Goal: Task Accomplishment & Management: Manage account settings

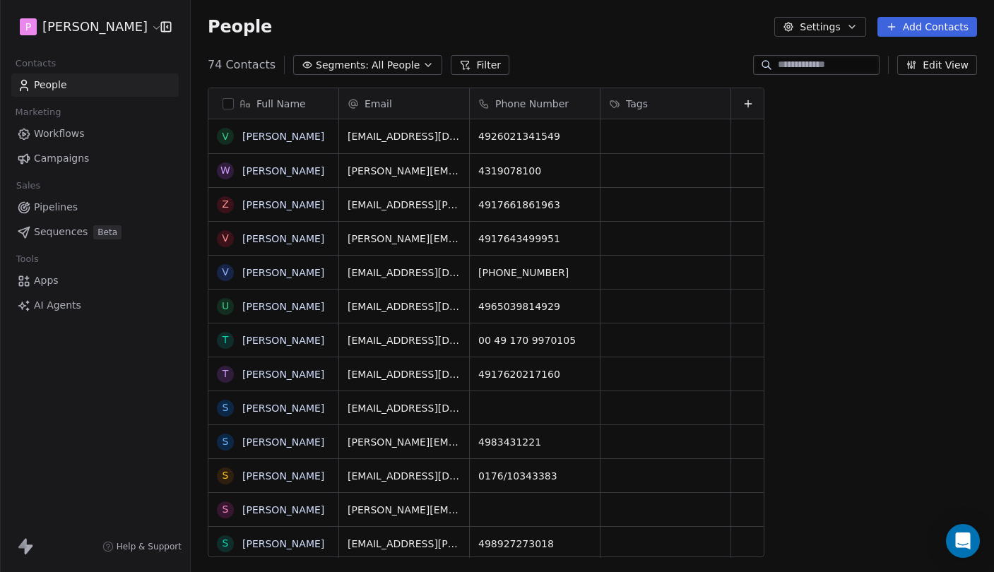
scroll to position [504, 803]
click at [77, 227] on span "Sequences" at bounding box center [61, 232] width 54 height 15
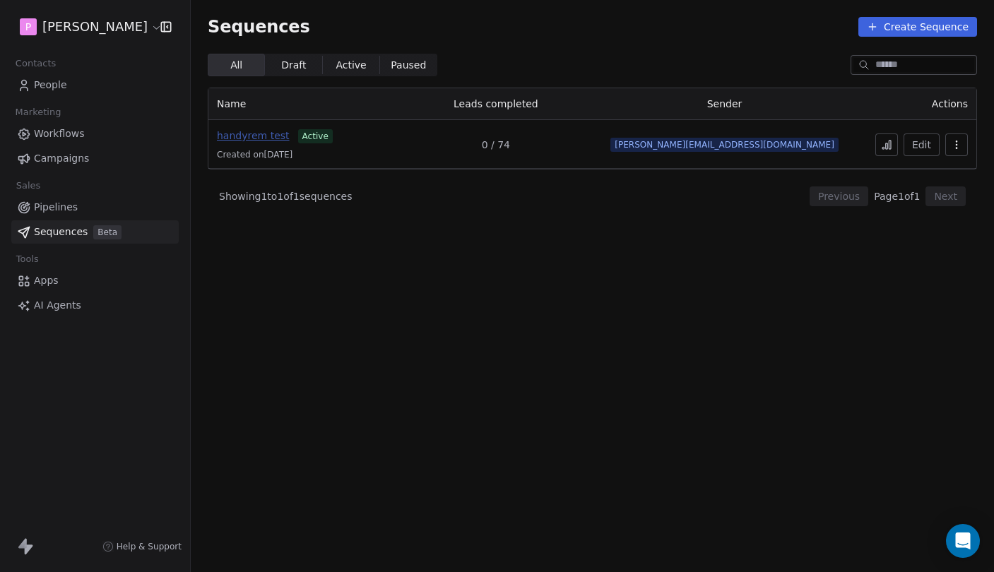
click at [272, 135] on span "handyrem test" at bounding box center [253, 135] width 73 height 11
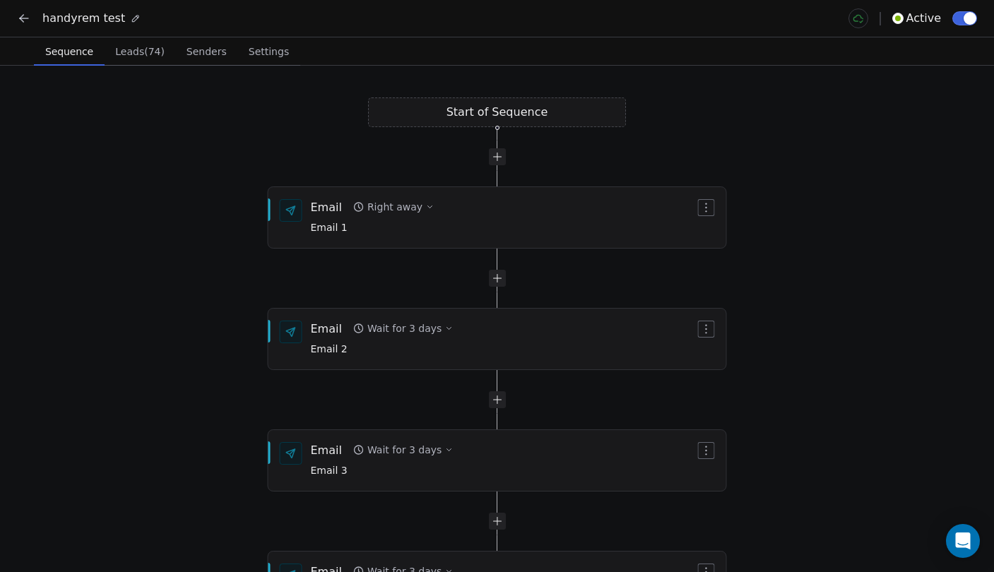
click at [273, 57] on span "Settings" at bounding box center [269, 52] width 52 height 20
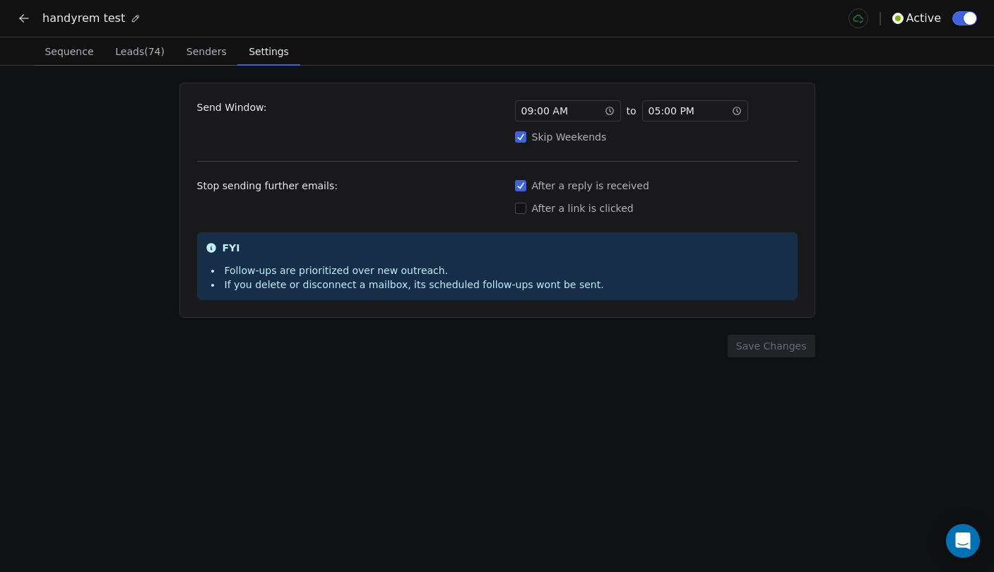
click at [585, 112] on div "09 : 00 AM" at bounding box center [568, 110] width 106 height 21
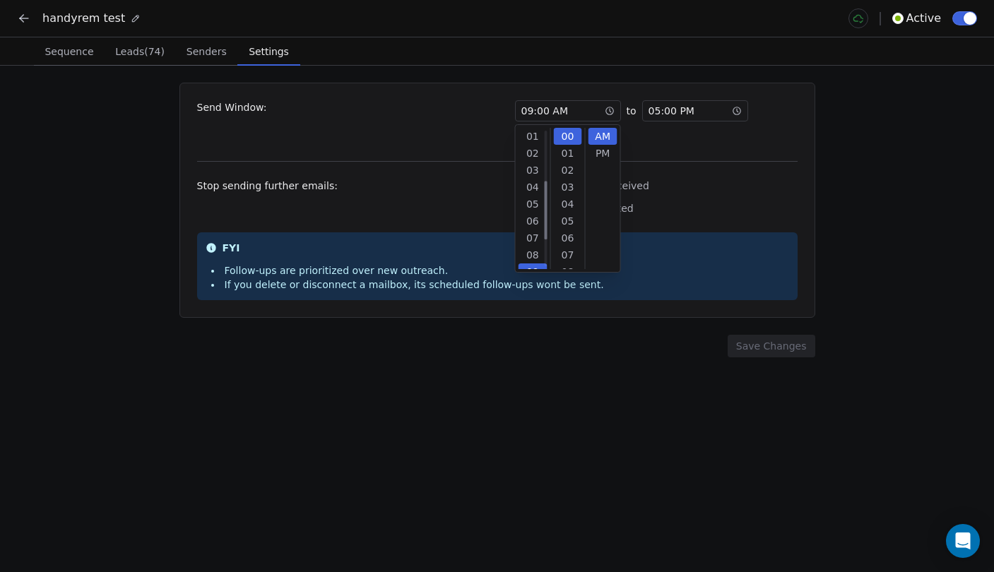
scroll to position [136, 0]
click at [534, 153] on div "08" at bounding box center [532, 147] width 29 height 17
click at [570, 197] on div "10" at bounding box center [567, 193] width 29 height 17
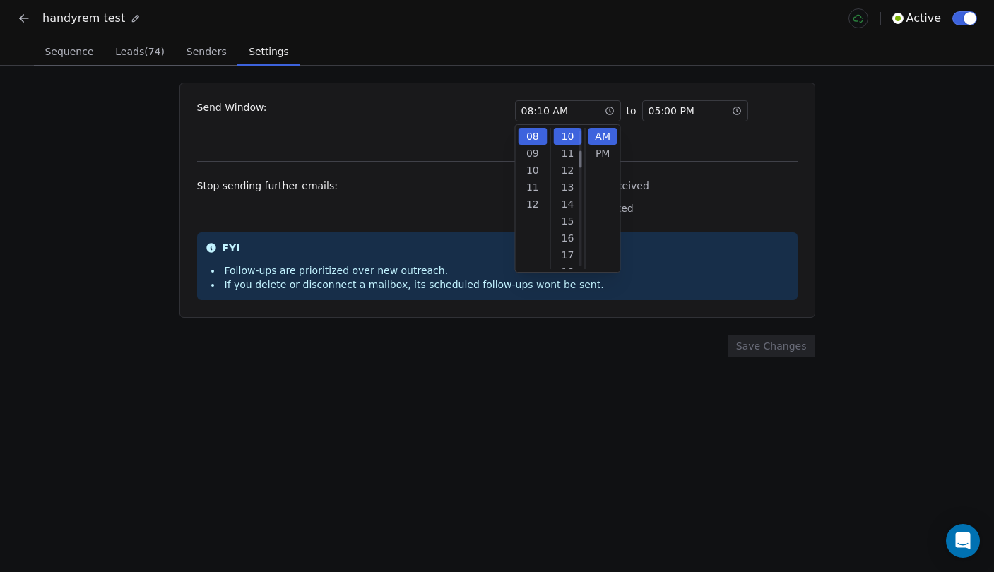
click at [858, 148] on div "Send Window: 08 : 10 AM to 05 : 00 PM Skip Weekends Stop sending further emails…" at bounding box center [497, 319] width 994 height 506
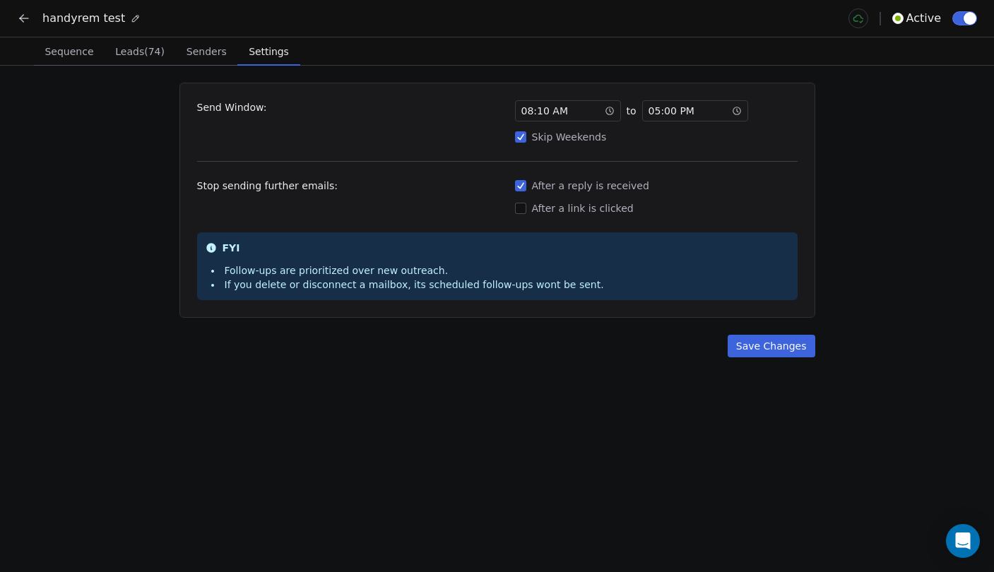
click at [553, 188] on div "After a reply is received" at bounding box center [656, 186] width 282 height 14
click at [526, 188] on button "After a reply is received" at bounding box center [520, 186] width 11 height 14
click at [553, 188] on div "After a reply is received" at bounding box center [656, 186] width 282 height 14
click at [526, 188] on button "After a reply is received" at bounding box center [520, 186] width 11 height 14
click at [553, 188] on div "After a reply is received" at bounding box center [656, 186] width 282 height 14
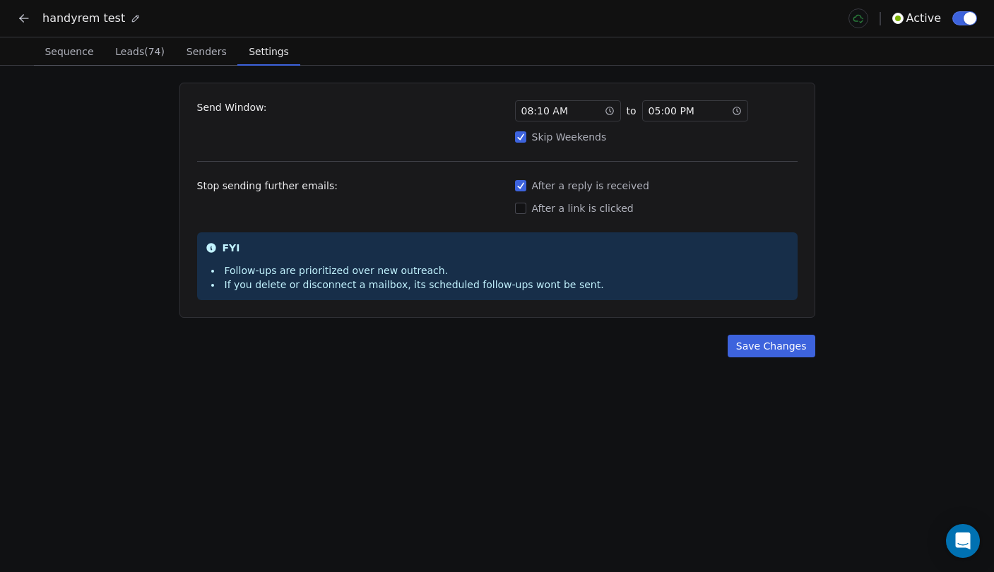
click at [526, 188] on button "After a reply is received" at bounding box center [520, 186] width 11 height 14
click at [577, 186] on div "After a reply is received" at bounding box center [656, 186] width 282 height 14
click at [526, 186] on button "After a reply is received" at bounding box center [520, 186] width 11 height 14
click at [764, 350] on button "Save Changes" at bounding box center [771, 346] width 88 height 23
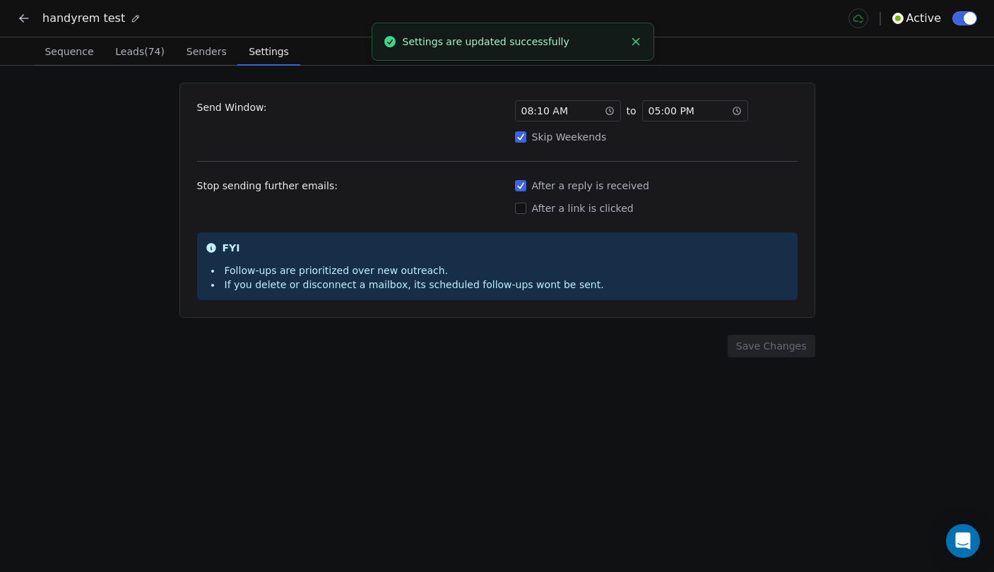
click at [189, 49] on span "Senders" at bounding box center [207, 52] width 52 height 20
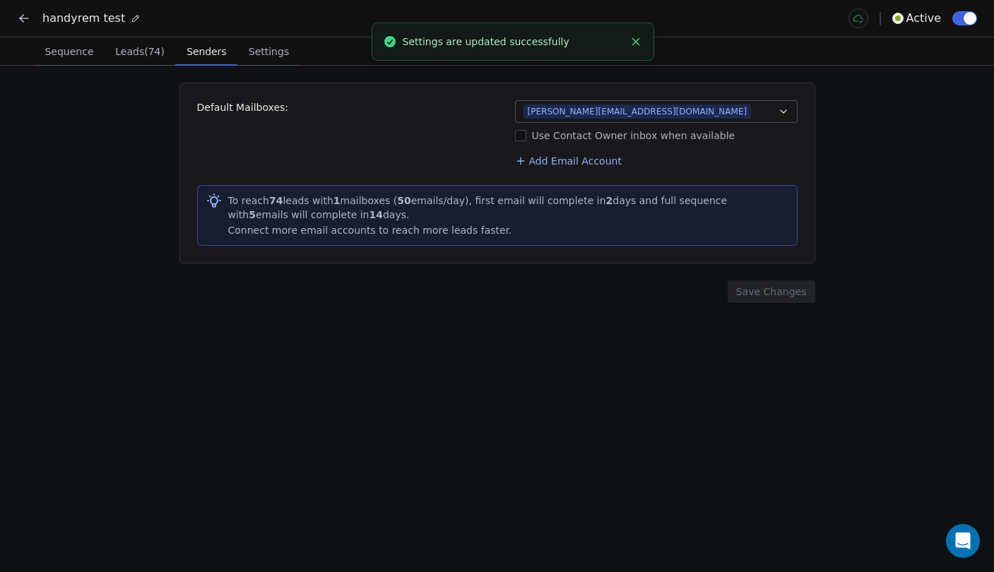
click at [133, 52] on span "Leads (74)" at bounding box center [139, 52] width 61 height 20
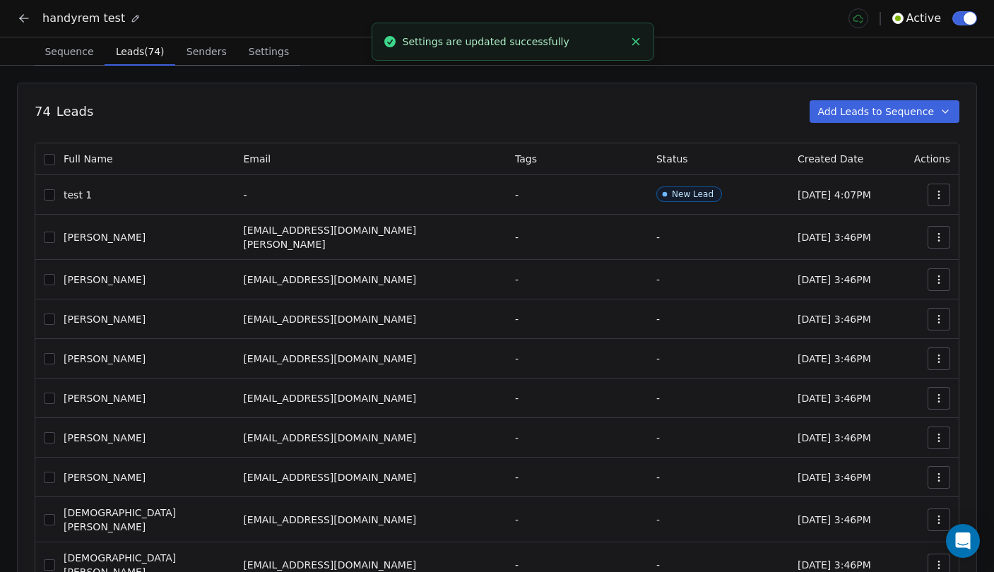
click at [78, 49] on span "Sequence" at bounding box center [69, 52] width 60 height 20
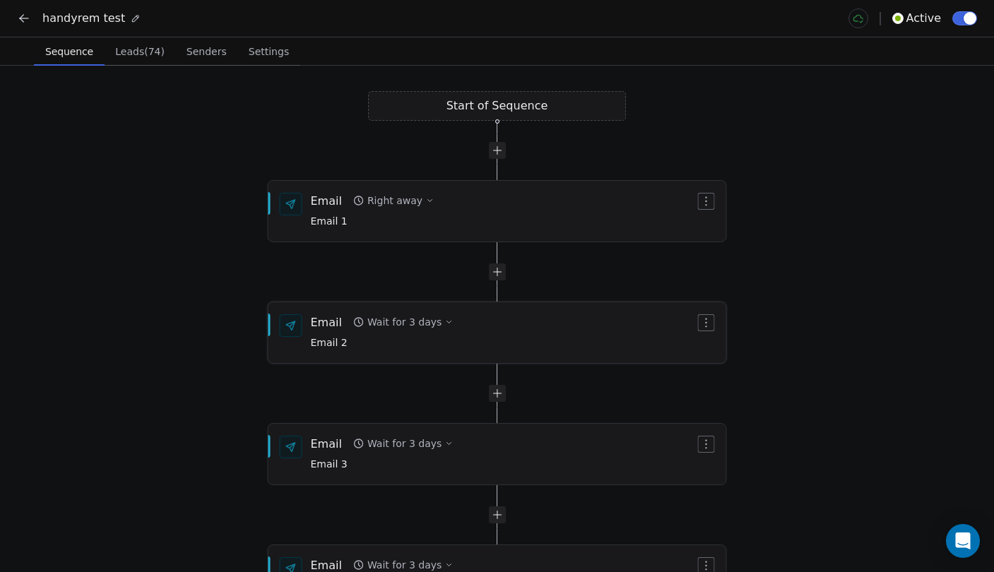
click at [419, 333] on div "Email Wait for 3 days Email 2" at bounding box center [382, 332] width 143 height 37
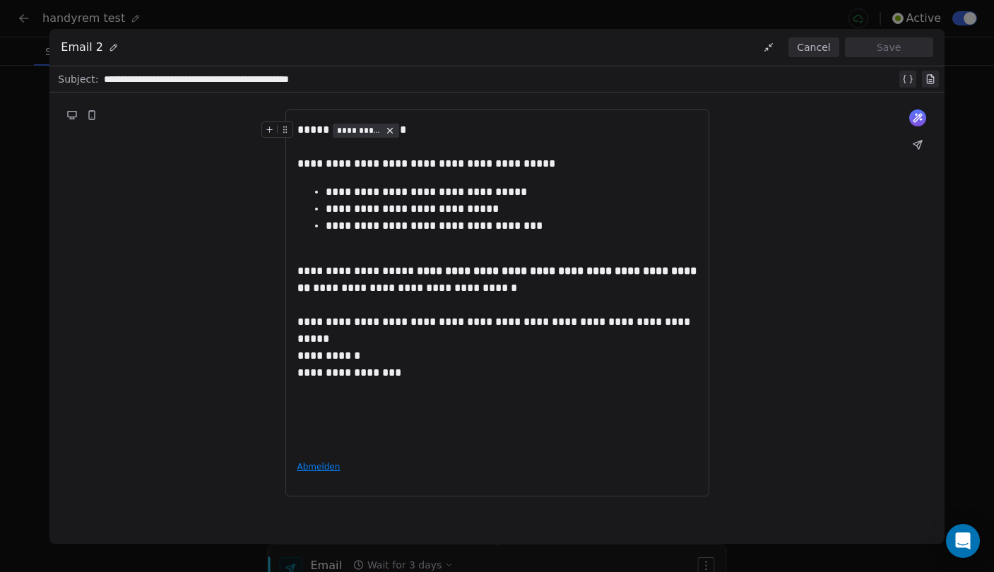
click at [820, 46] on button "Cancel" at bounding box center [813, 47] width 50 height 20
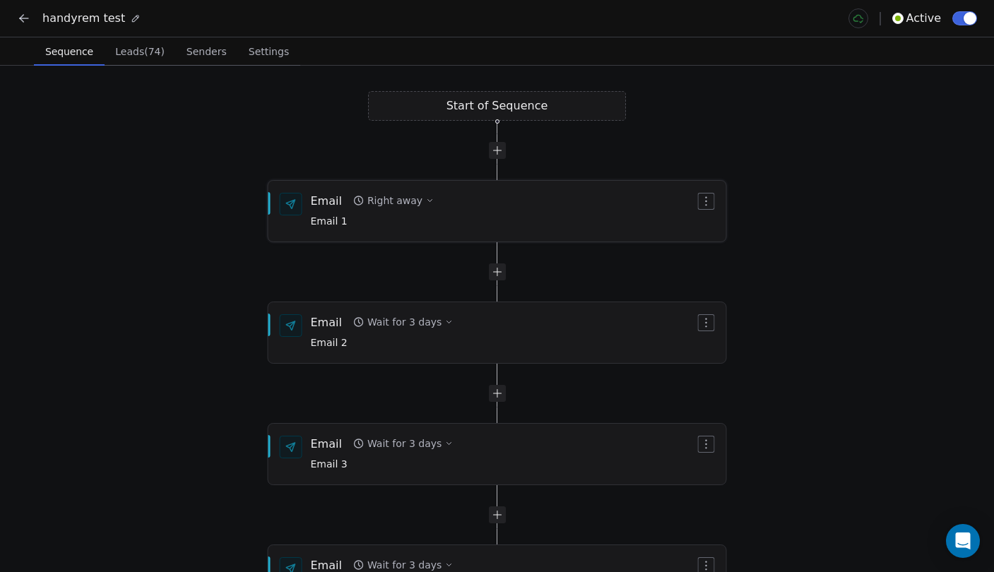
click at [425, 201] on icon "button" at bounding box center [429, 200] width 8 height 8
click at [415, 199] on button "Right away" at bounding box center [393, 201] width 92 height 20
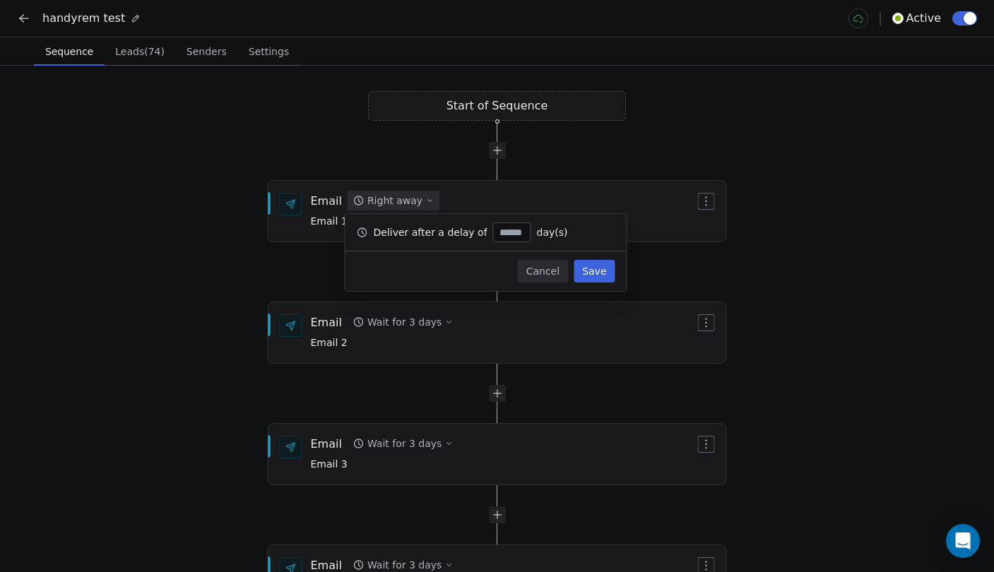
click at [543, 269] on button "Cancel" at bounding box center [543, 271] width 50 height 23
click at [488, 246] on div "Deliver after a delay of * day(s)" at bounding box center [485, 232] width 281 height 37
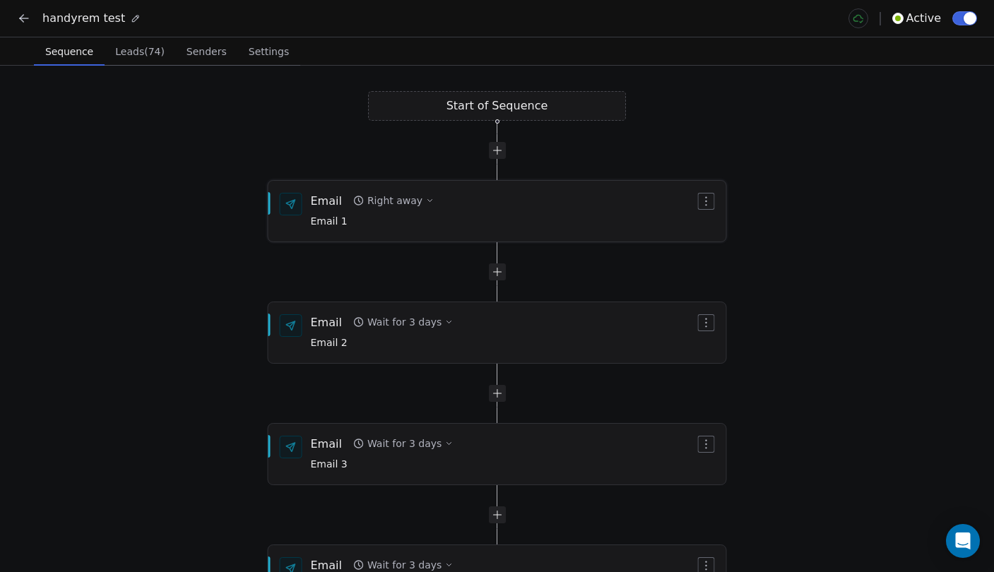
click at [321, 203] on div "Email" at bounding box center [326, 201] width 31 height 16
click at [323, 204] on div "Email" at bounding box center [326, 201] width 31 height 16
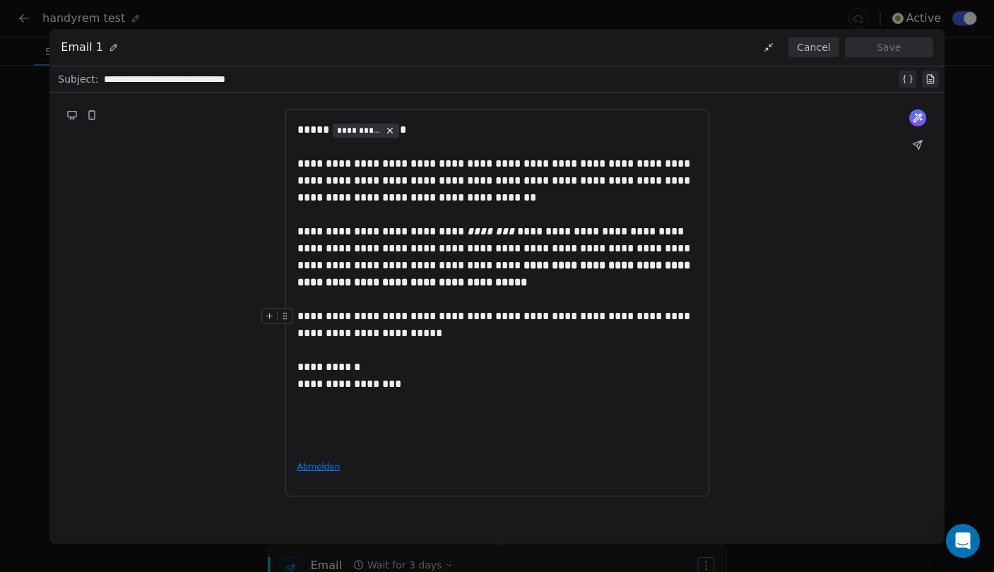
click at [818, 49] on button "Cancel" at bounding box center [813, 47] width 50 height 20
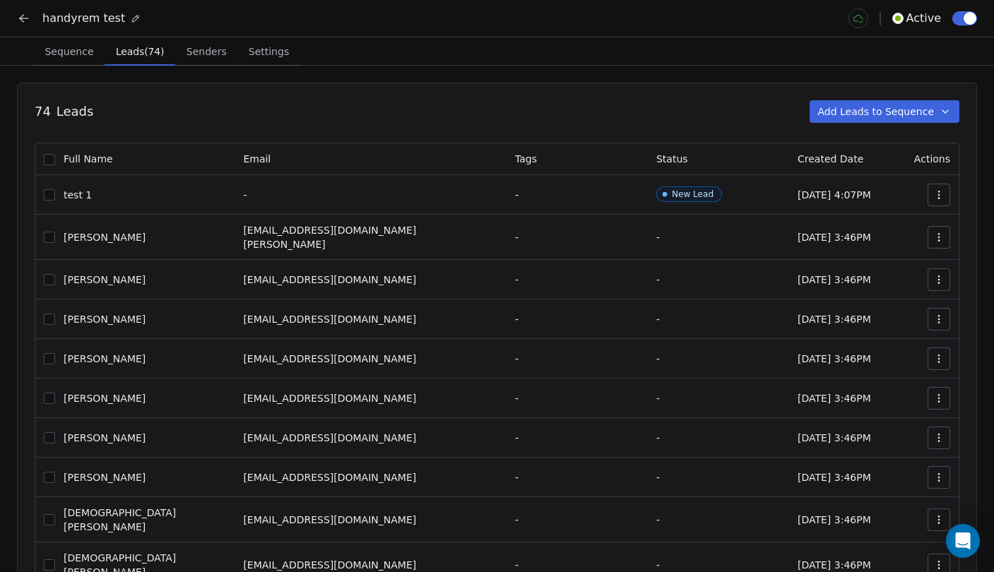
click at [136, 46] on span "Leads (74)" at bounding box center [139, 52] width 59 height 20
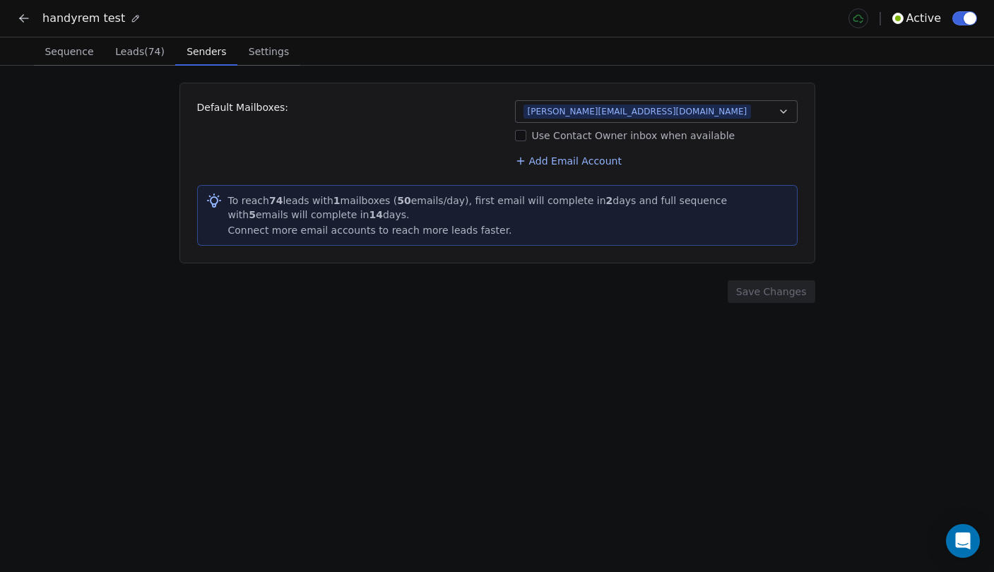
click at [205, 57] on span "Senders" at bounding box center [206, 52] width 51 height 20
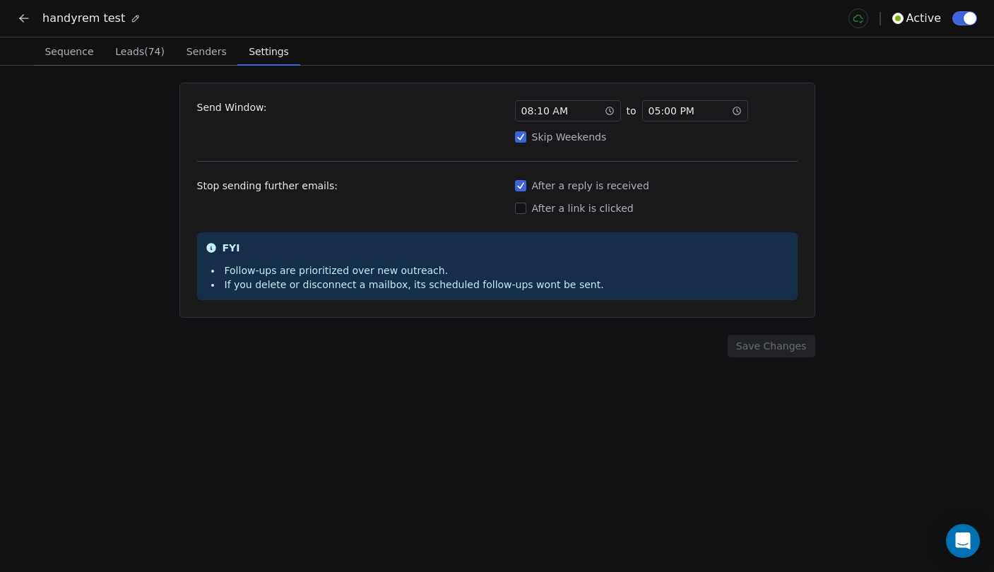
click at [261, 51] on span "Settings" at bounding box center [268, 52] width 51 height 20
click at [285, 270] on li "Follow-ups are prioritized over new outreach." at bounding box center [407, 270] width 393 height 14
click at [301, 270] on li "Follow-ups are prioritized over new outreach." at bounding box center [407, 270] width 393 height 14
click at [303, 270] on li "Follow-ups are prioritized over new outreach." at bounding box center [407, 270] width 393 height 14
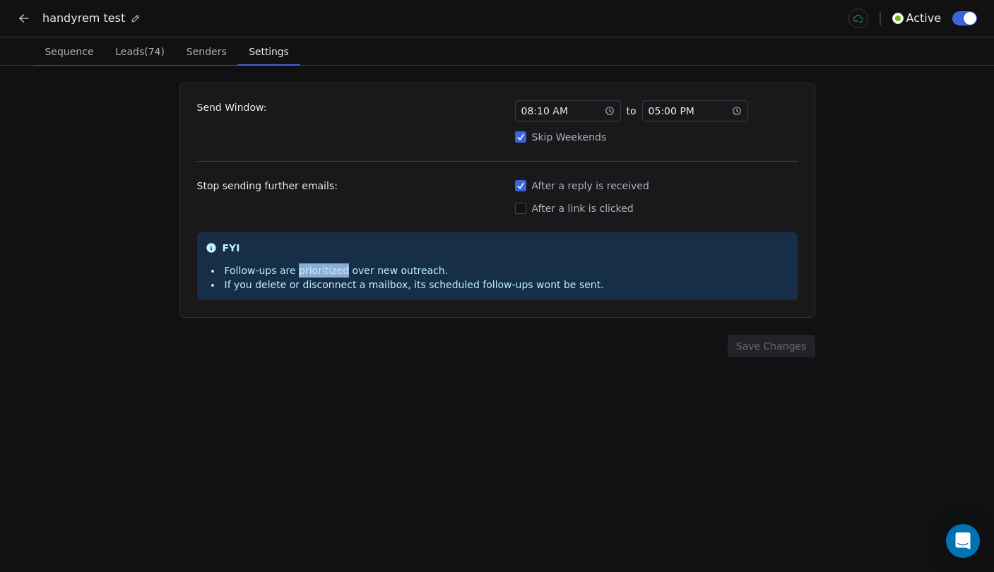
click at [303, 270] on li "Follow-ups are prioritized over new outreach." at bounding box center [407, 270] width 393 height 14
click at [326, 270] on li "Follow-ups are prioritized over new outreach." at bounding box center [407, 270] width 393 height 14
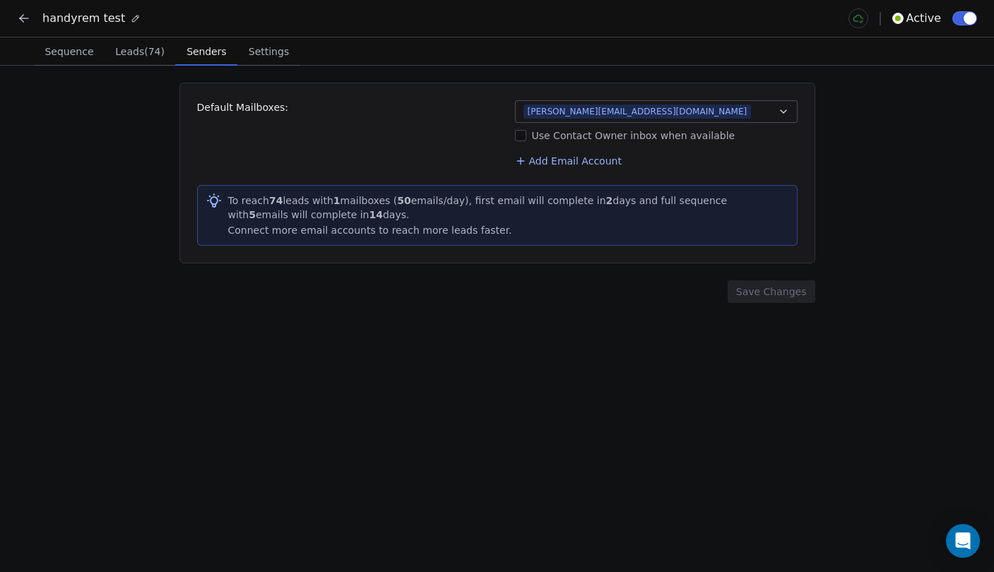
click at [198, 42] on span "Senders" at bounding box center [206, 52] width 51 height 20
click at [144, 52] on span "Leads (74)" at bounding box center [139, 52] width 61 height 20
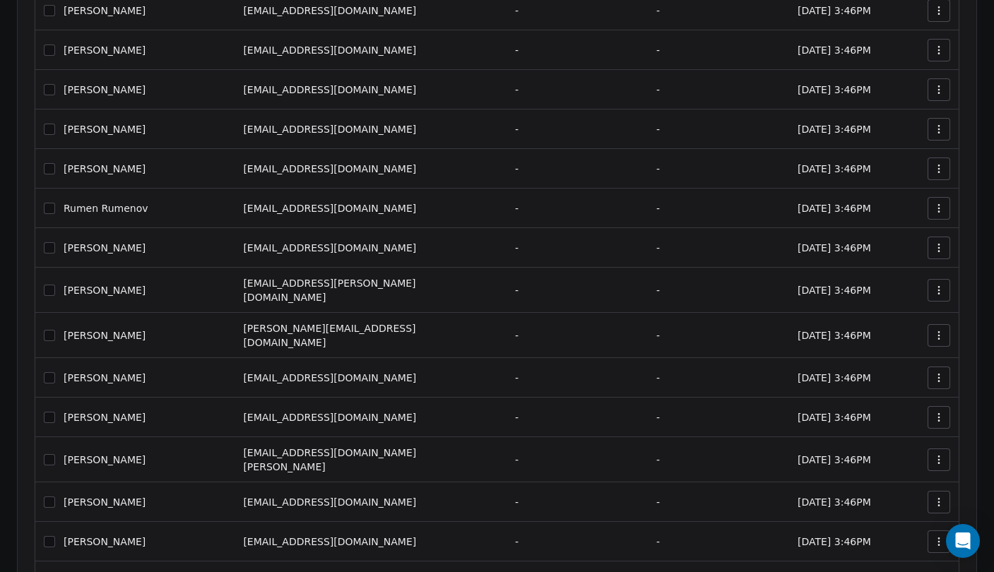
scroll to position [1652, 0]
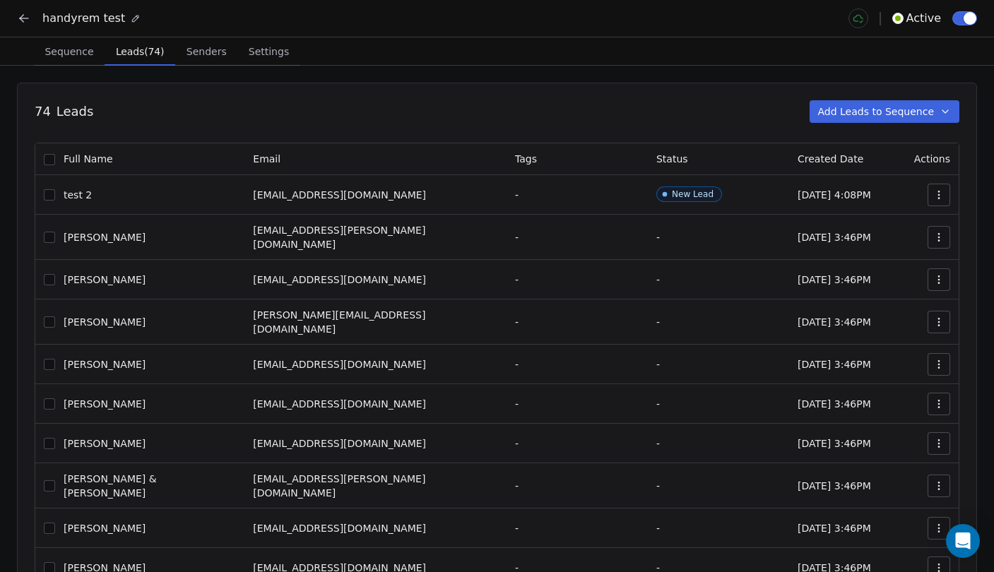
scroll to position [0, 0]
click at [74, 49] on span "Sequence" at bounding box center [69, 52] width 60 height 20
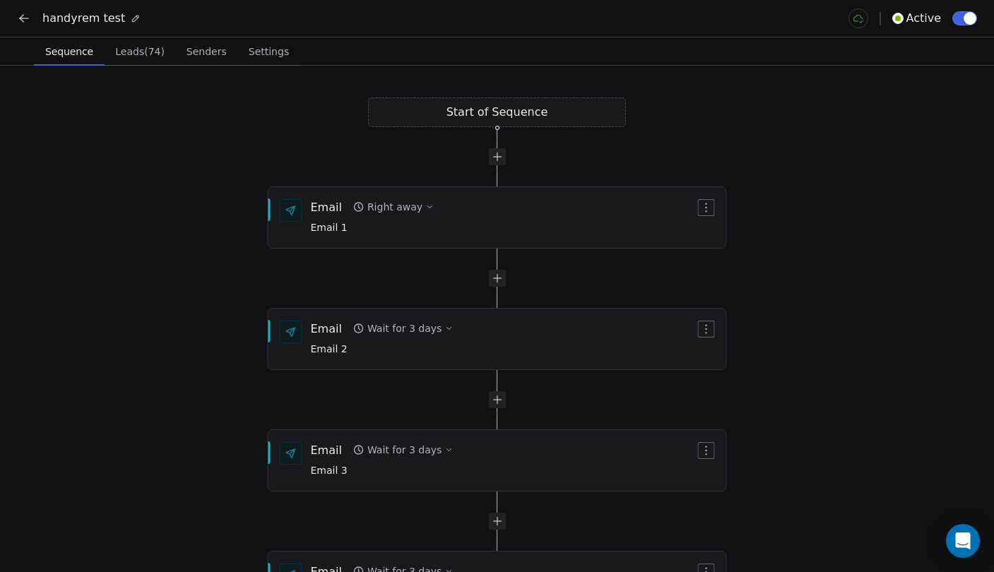
click at [139, 60] on span "Leads (74)" at bounding box center [139, 52] width 61 height 20
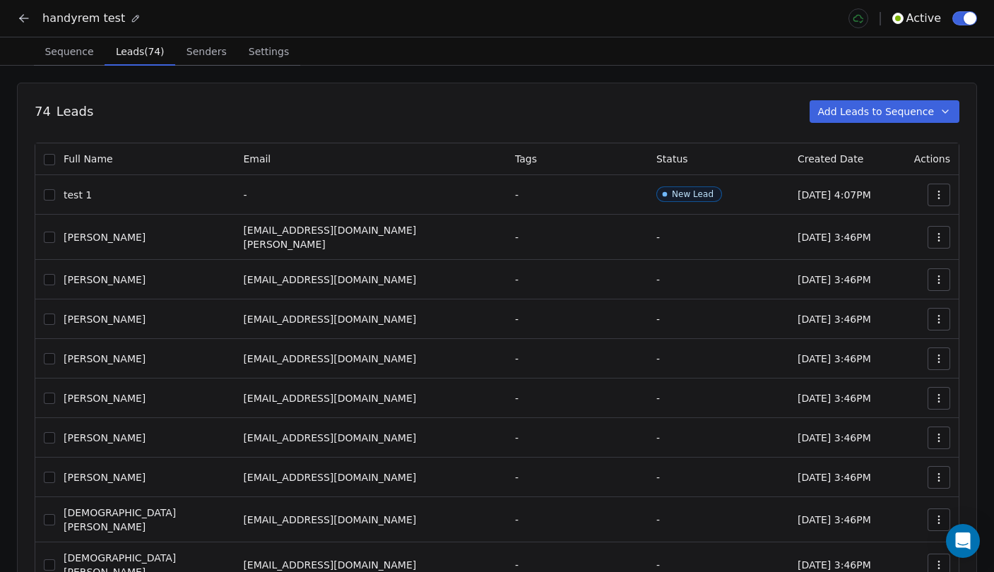
click at [90, 47] on span "Sequence" at bounding box center [69, 52] width 60 height 20
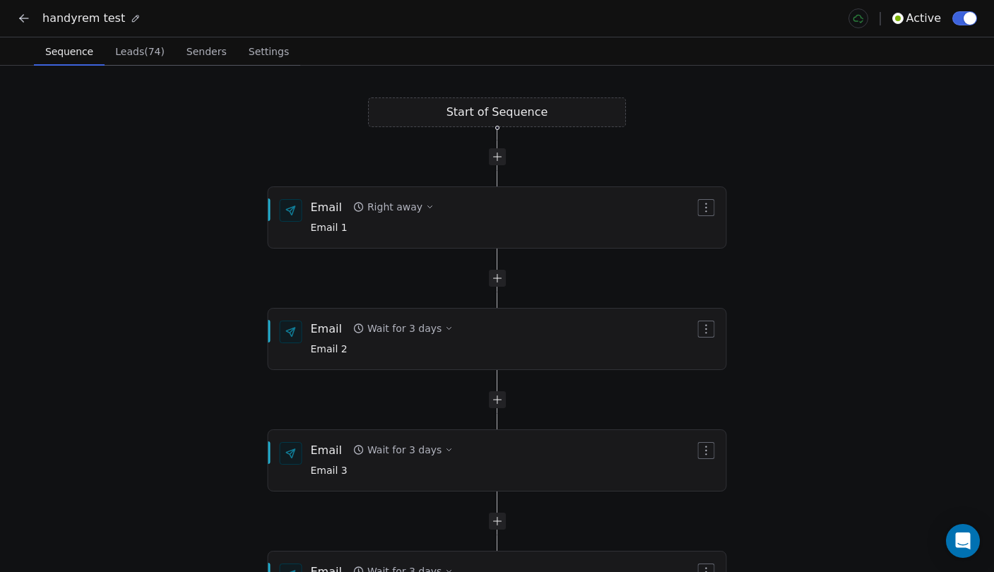
click at [27, 19] on icon at bounding box center [24, 18] width 14 height 14
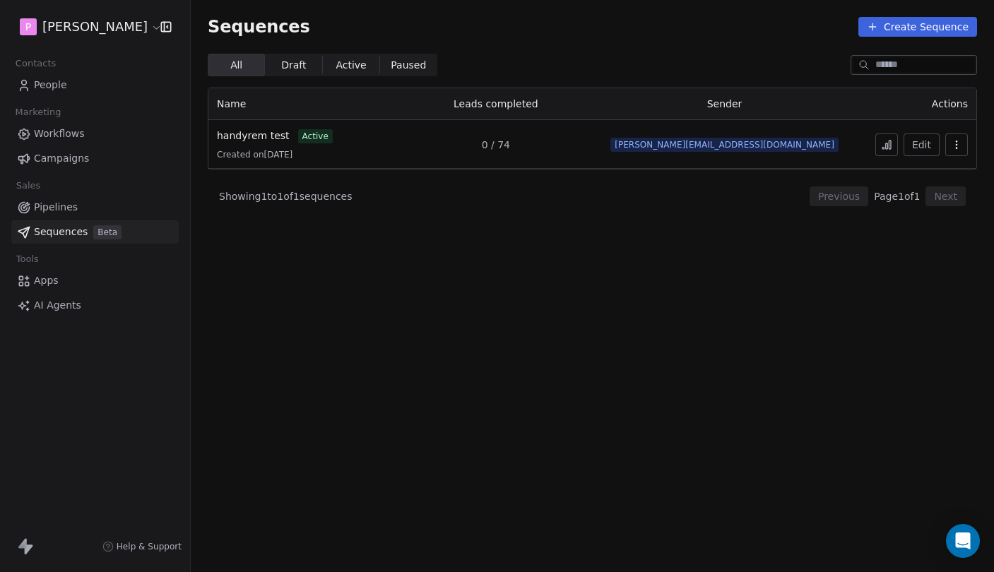
click at [947, 145] on button "button" at bounding box center [956, 144] width 23 height 23
click at [948, 145] on html "P Pedro Contacts People Marketing Workflows Campaigns Sales Pipelines Sequences…" at bounding box center [497, 286] width 994 height 572
click at [927, 145] on button "Edit" at bounding box center [921, 144] width 36 height 23
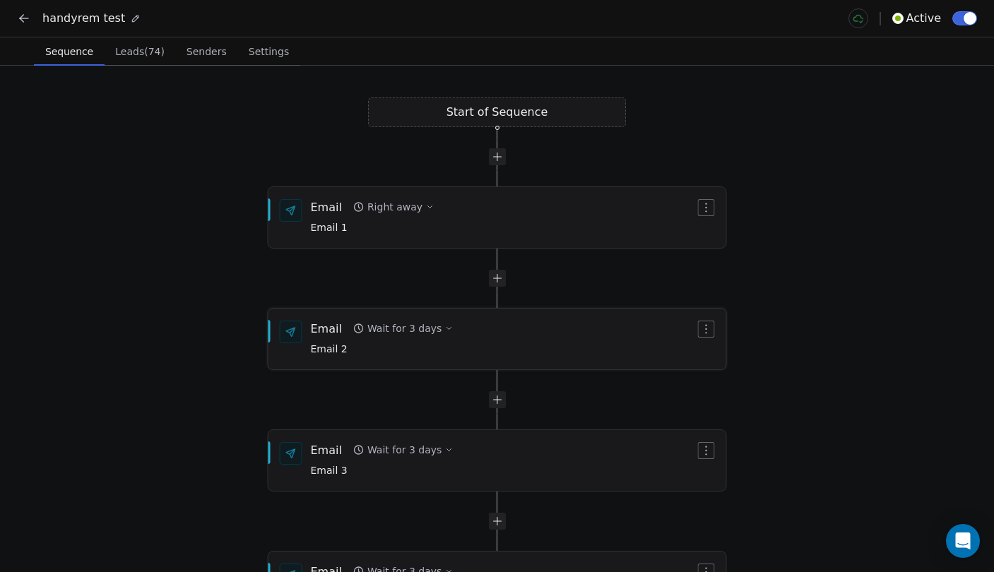
click at [316, 328] on div "Email" at bounding box center [326, 329] width 31 height 16
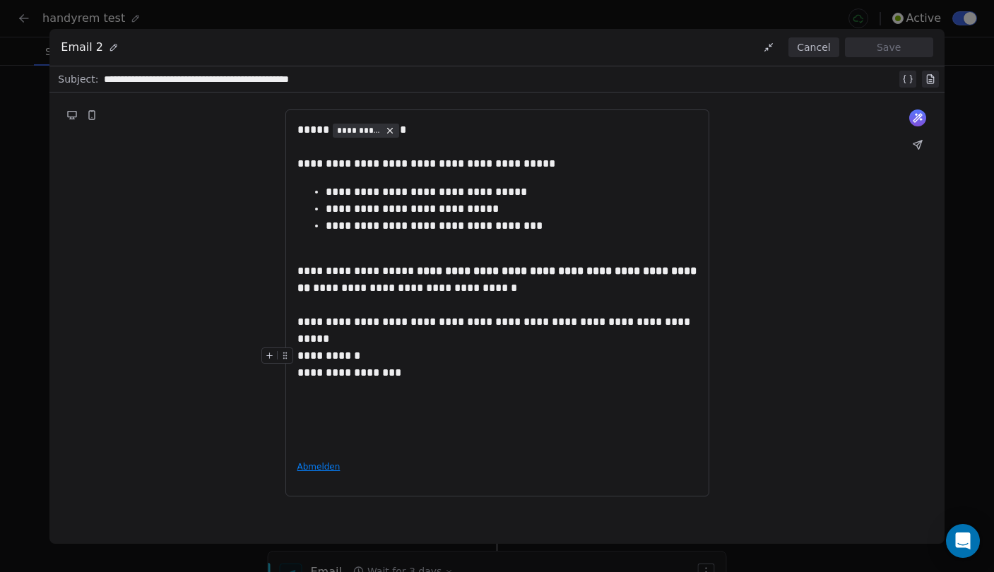
click at [821, 51] on button "Cancel" at bounding box center [813, 47] width 50 height 20
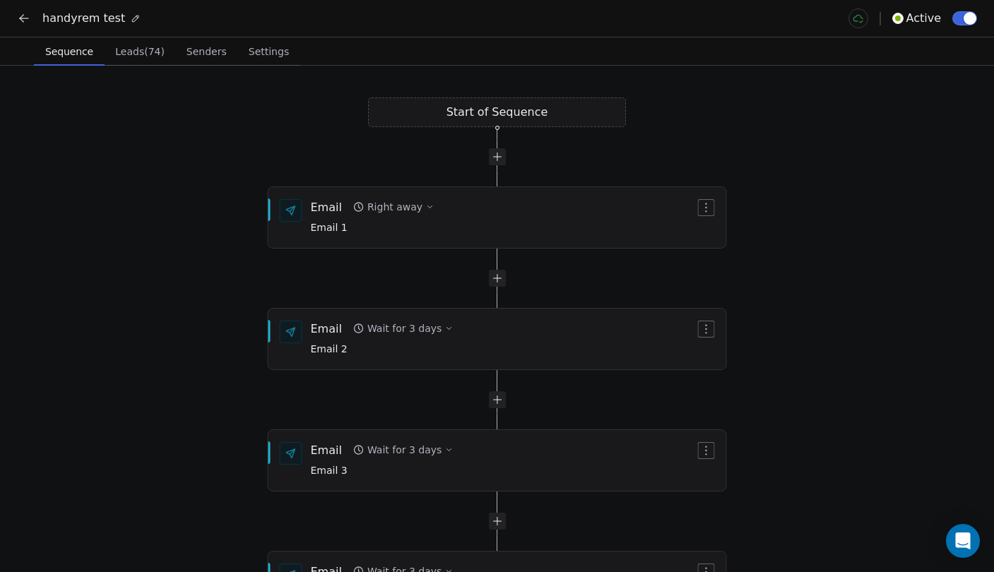
click at [23, 16] on icon at bounding box center [24, 18] width 14 height 14
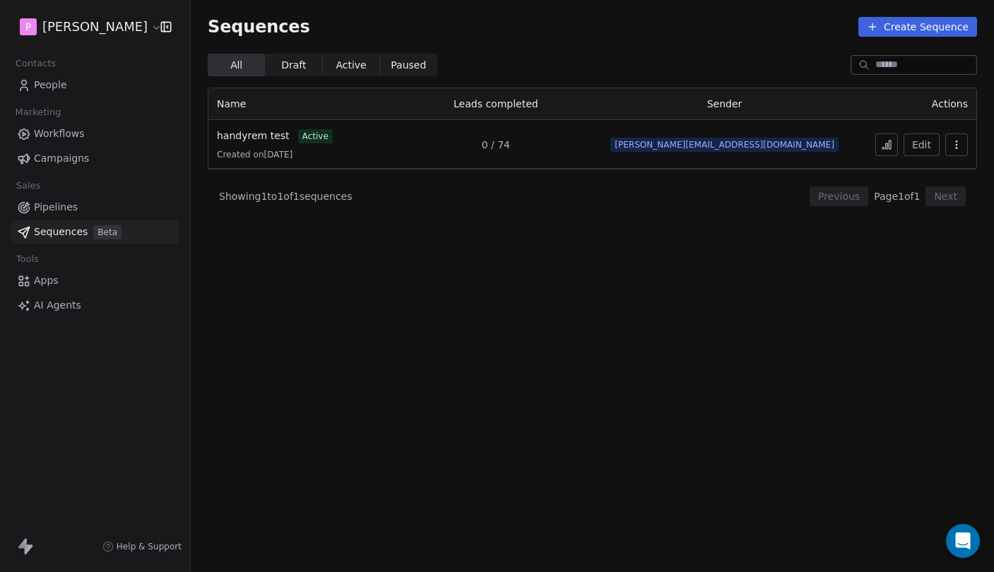
click at [888, 147] on icon at bounding box center [886, 144] width 11 height 11
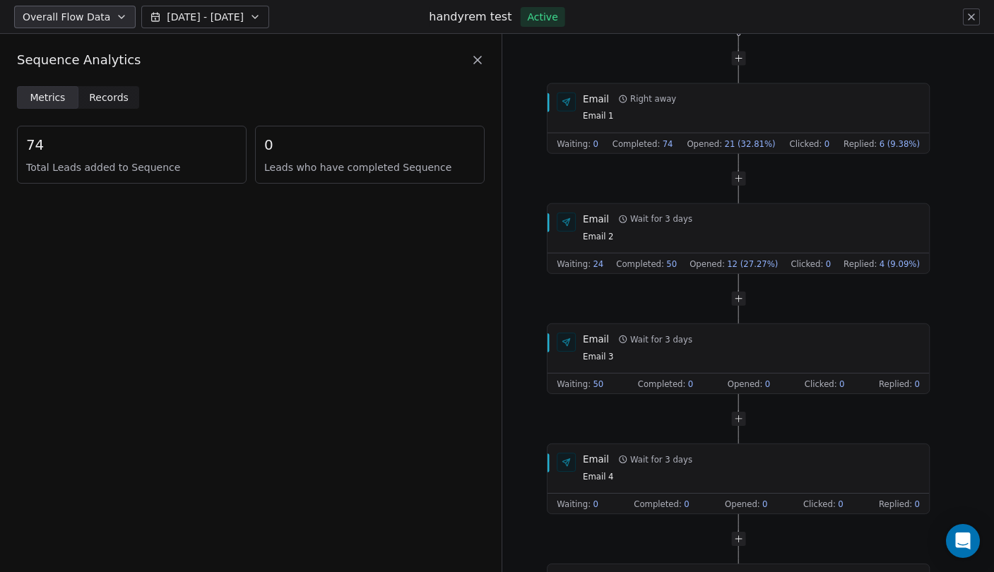
click at [118, 95] on span "Records" at bounding box center [109, 97] width 40 height 15
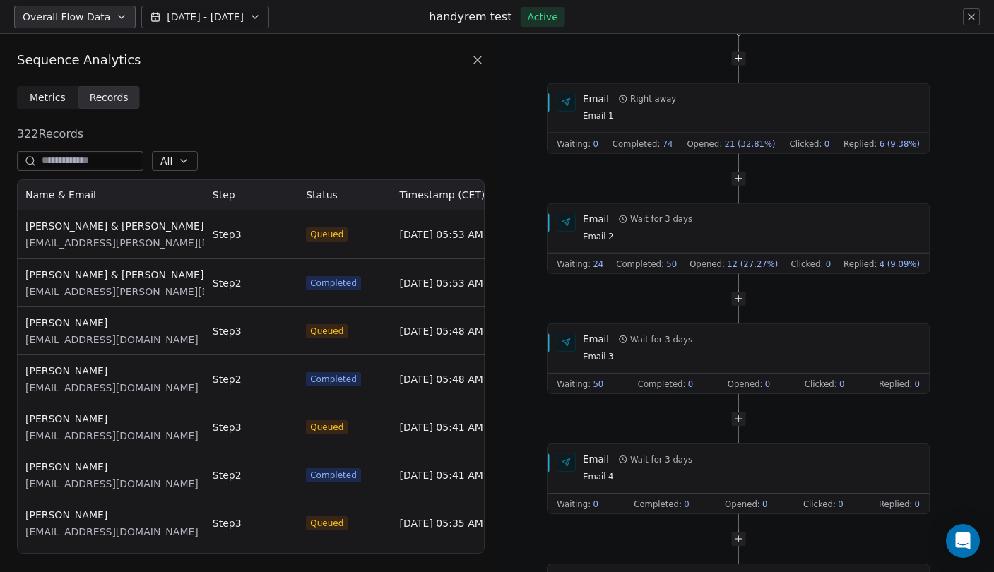
click at [53, 105] on span "Metrics Metrics" at bounding box center [47, 97] width 61 height 23
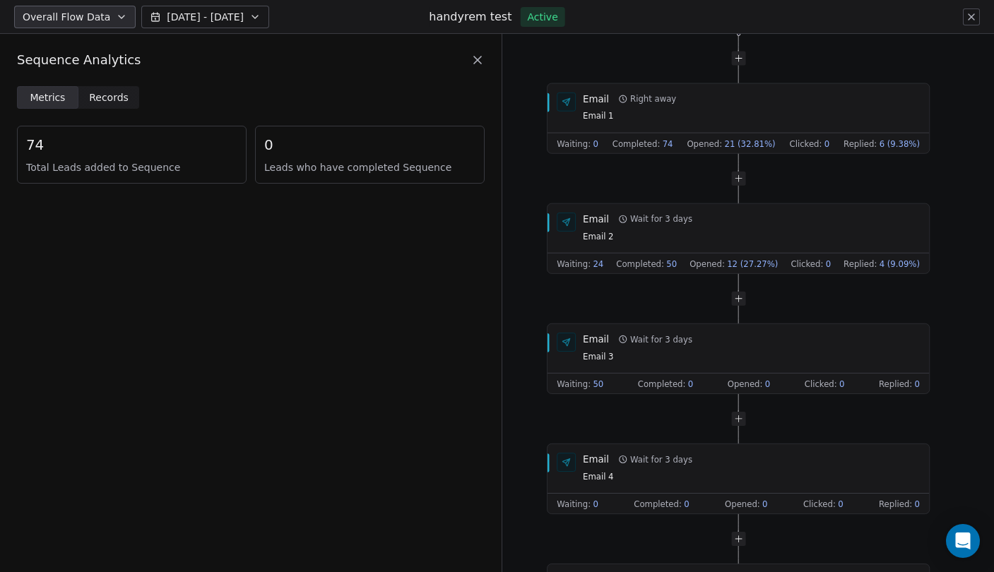
click at [475, 64] on icon at bounding box center [477, 60] width 14 height 14
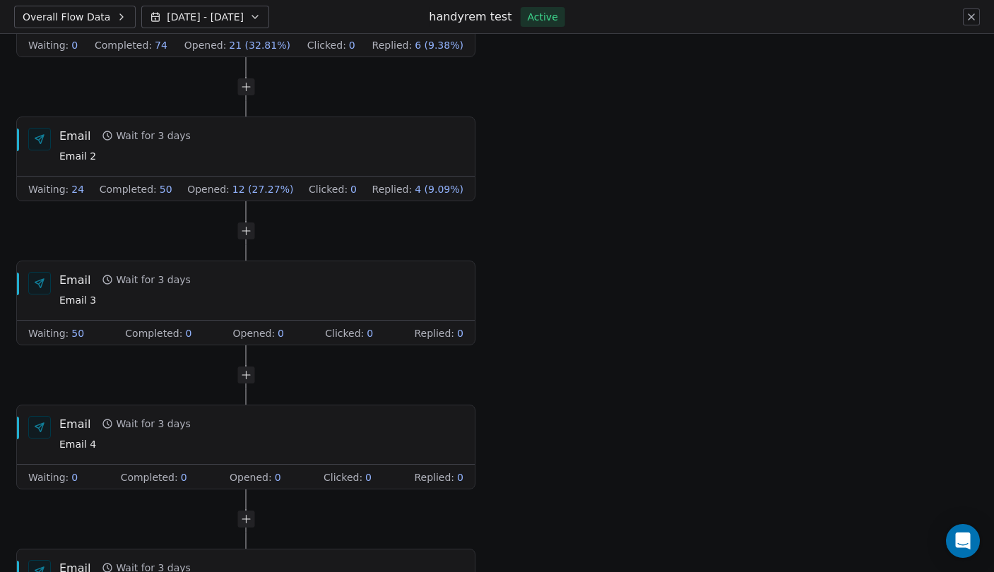
click at [963, 27] on div "Overall Flow Data [DATE] - [DATE] handyrem test Active" at bounding box center [497, 17] width 994 height 34
click at [976, 25] on button at bounding box center [971, 16] width 17 height 17
